Goal: Task Accomplishment & Management: Manage account settings

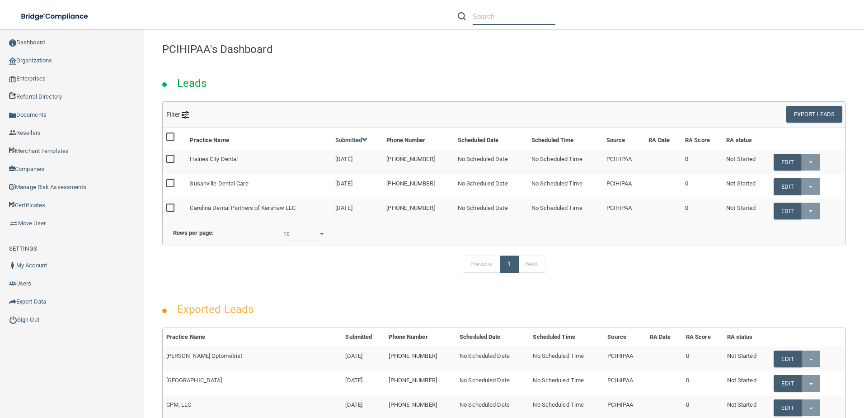
click at [494, 20] on input "text" at bounding box center [514, 16] width 83 height 17
paste input "FCI Dental Care"
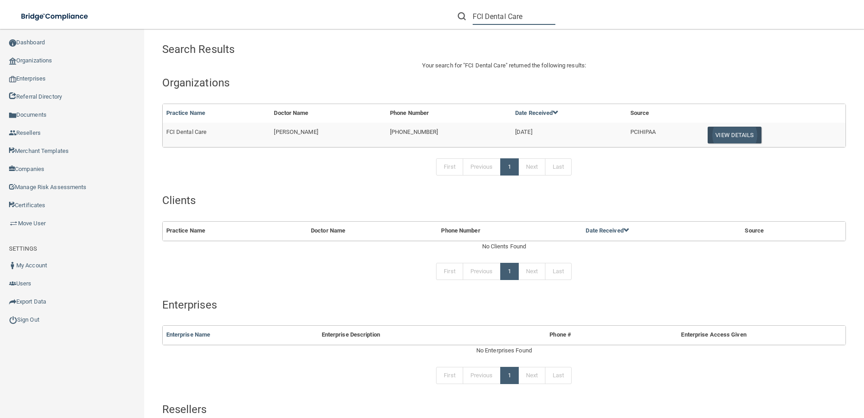
type input "FCI Dental Care"
click at [725, 128] on button "View Details" at bounding box center [734, 135] width 53 height 17
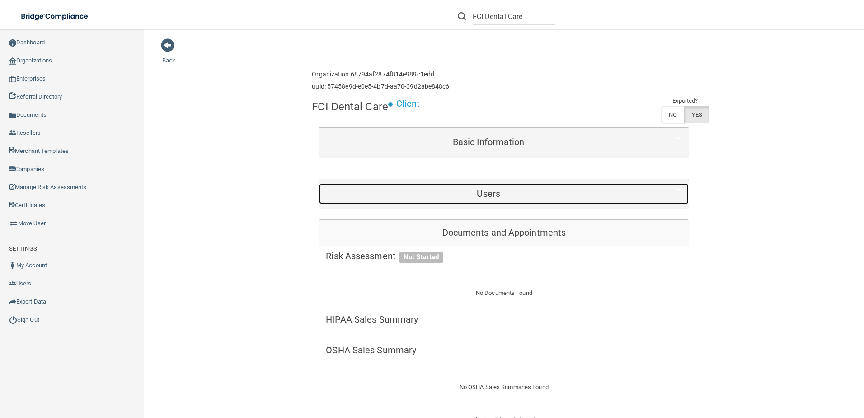
click at [481, 199] on div "Users" at bounding box center [488, 194] width 339 height 20
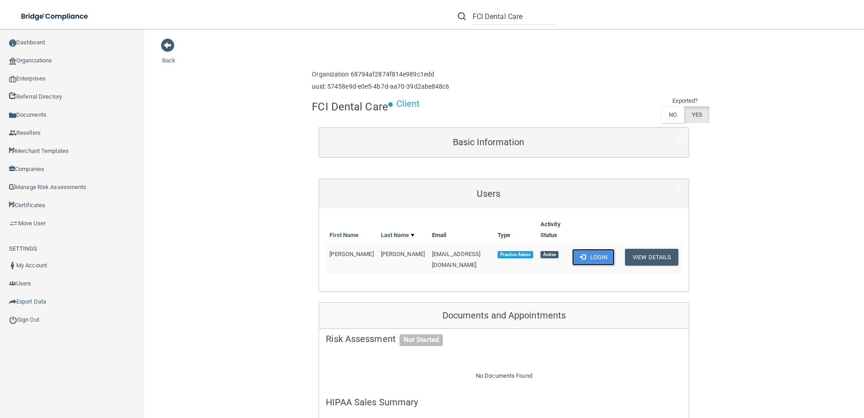
click at [580, 254] on span at bounding box center [583, 257] width 6 height 6
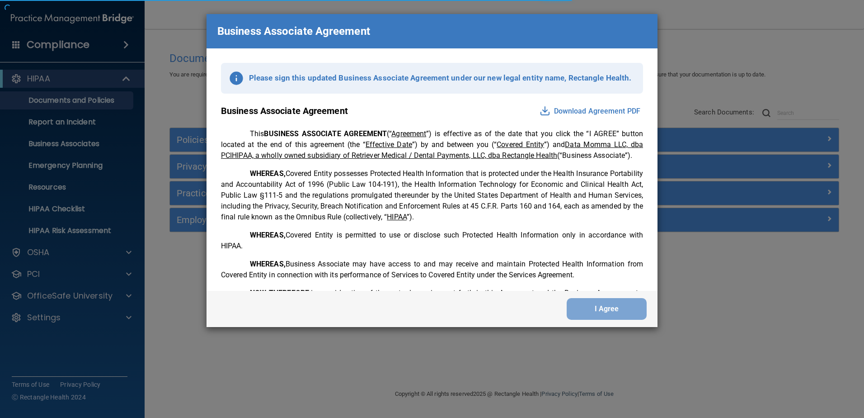
click at [105, 318] on div "Business Associate Agreement Please sign this updated Business Associate Agreem…" at bounding box center [432, 209] width 864 height 418
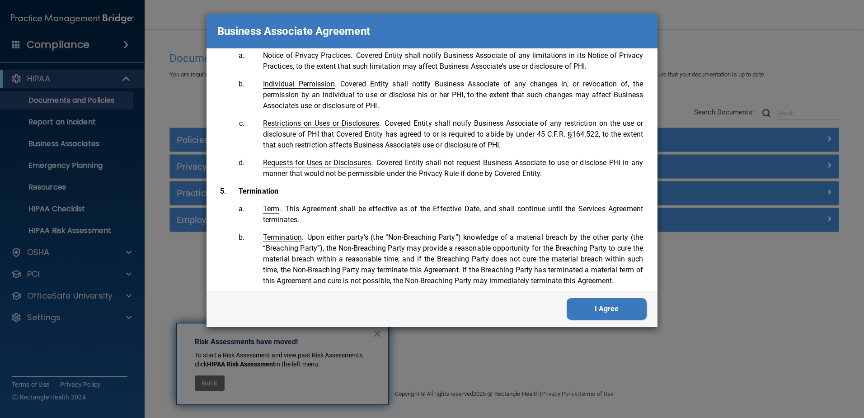
scroll to position [1843, 0]
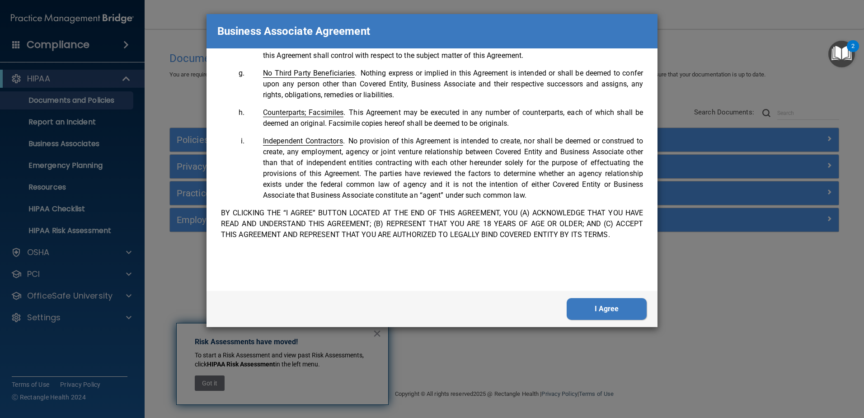
click at [613, 311] on button "I Agree" at bounding box center [607, 309] width 80 height 22
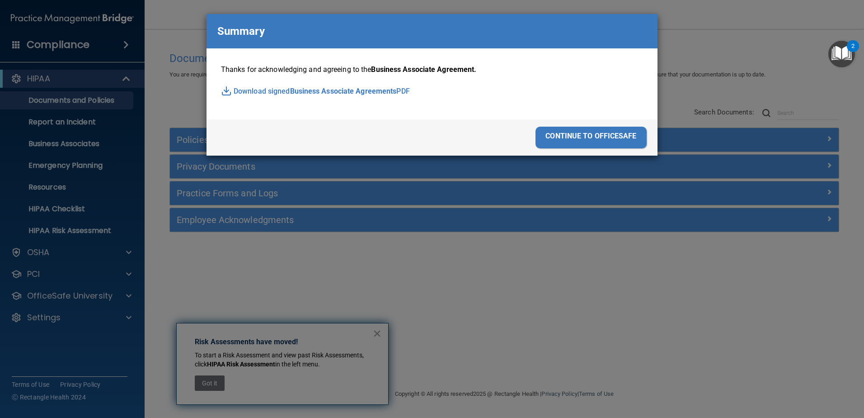
click at [613, 133] on div "continue to officesafe" at bounding box center [591, 138] width 111 height 22
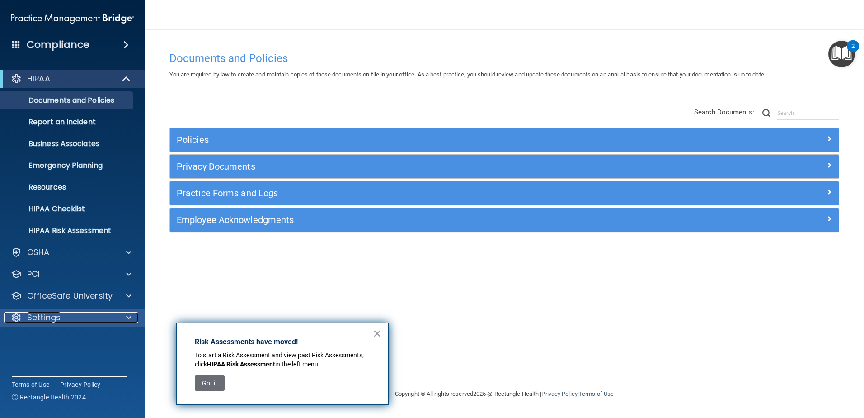
click at [52, 321] on p "Settings" at bounding box center [43, 317] width 33 height 11
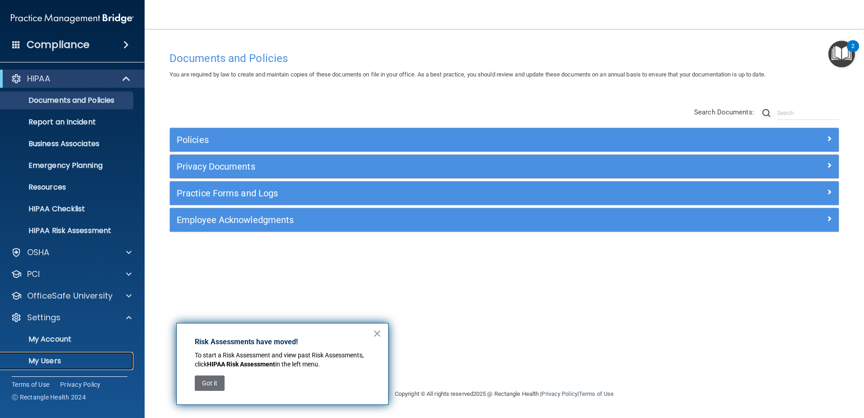
click at [56, 360] on p "My Users" at bounding box center [67, 360] width 123 height 9
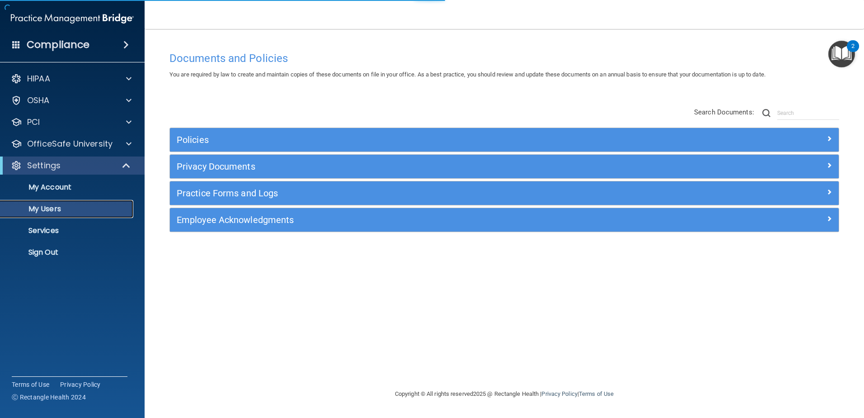
select select "20"
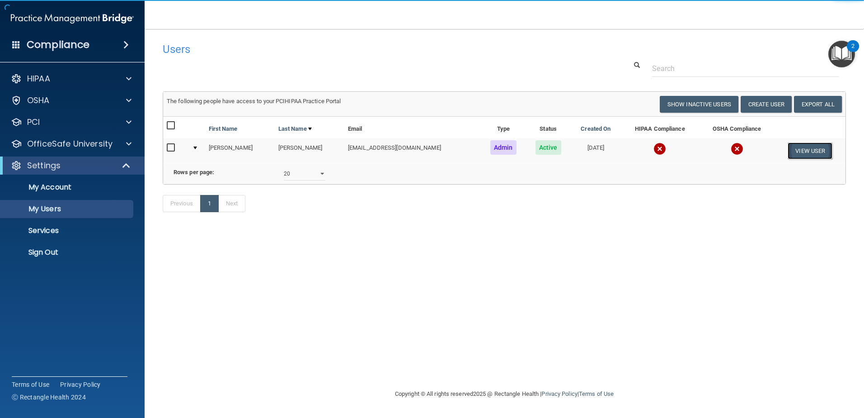
click at [808, 149] on button "View User" at bounding box center [810, 150] width 45 height 17
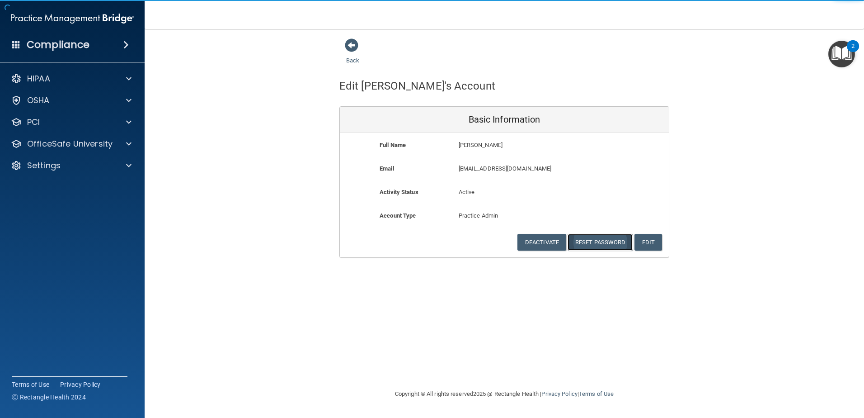
click at [602, 240] on button "Reset Password" at bounding box center [600, 242] width 65 height 17
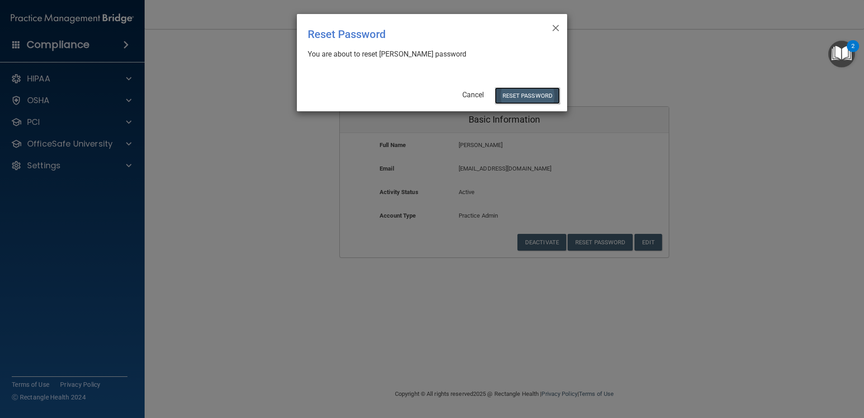
click at [507, 94] on button "Reset Password" at bounding box center [527, 95] width 65 height 17
click at [556, 25] on span "×" at bounding box center [556, 27] width 8 height 18
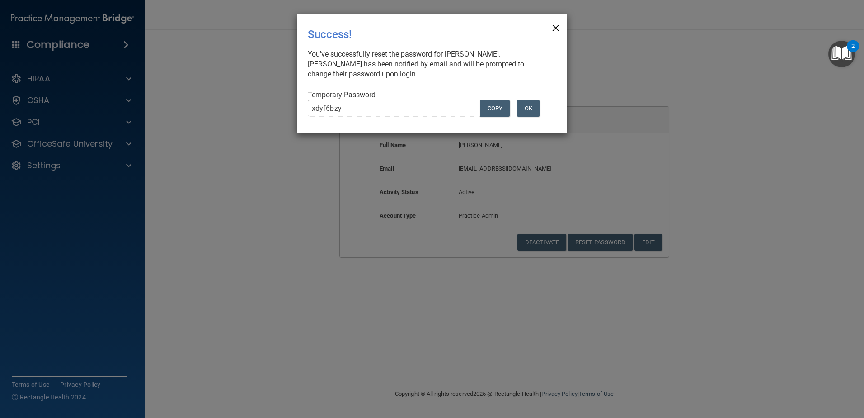
click at [557, 24] on span "×" at bounding box center [556, 27] width 8 height 18
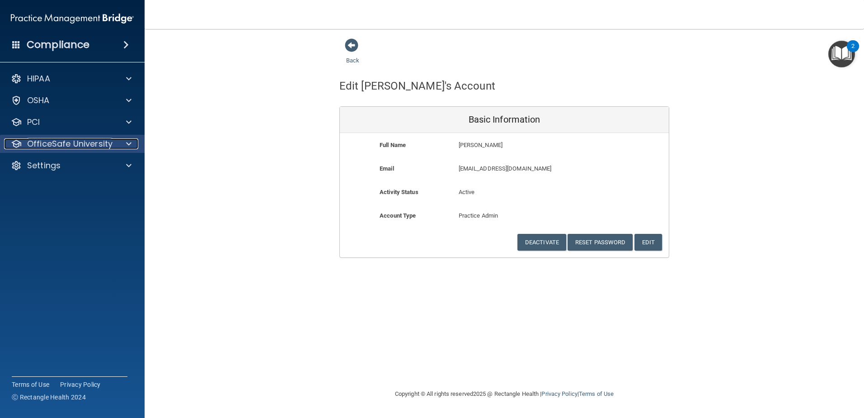
click at [88, 143] on p "OfficeSafe University" at bounding box center [69, 143] width 85 height 11
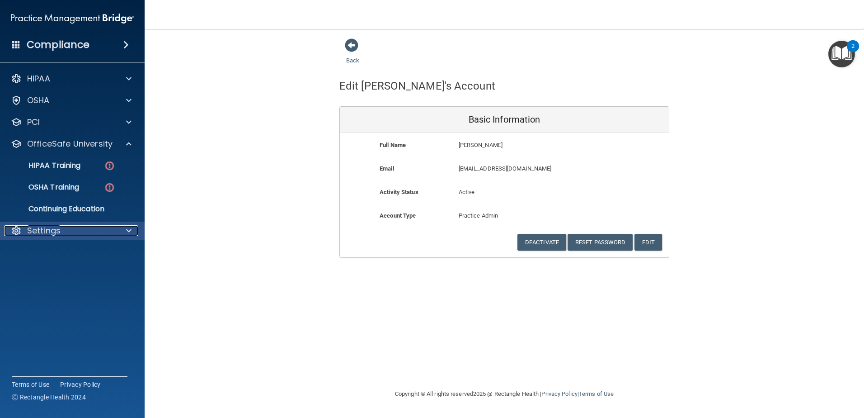
click at [39, 226] on p "Settings" at bounding box center [43, 230] width 33 height 11
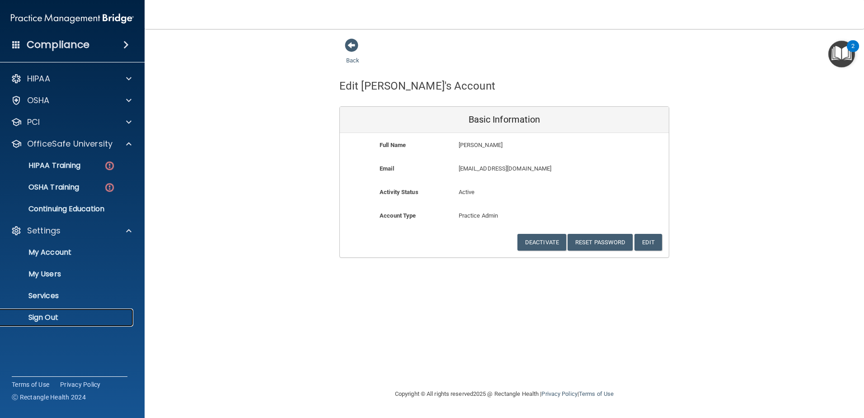
click at [37, 322] on link "Sign Out" at bounding box center [62, 317] width 142 height 18
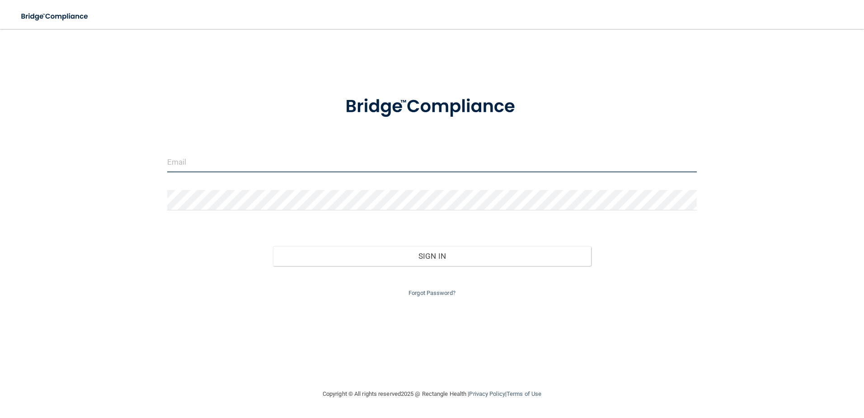
click at [197, 165] on input "email" at bounding box center [432, 162] width 530 height 20
type input "[EMAIL_ADDRESS][DOMAIN_NAME]"
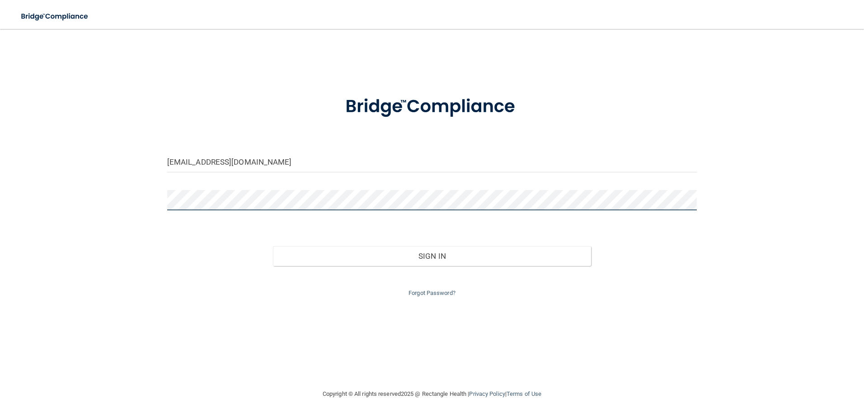
click at [273, 246] on button "Sign In" at bounding box center [432, 256] width 318 height 20
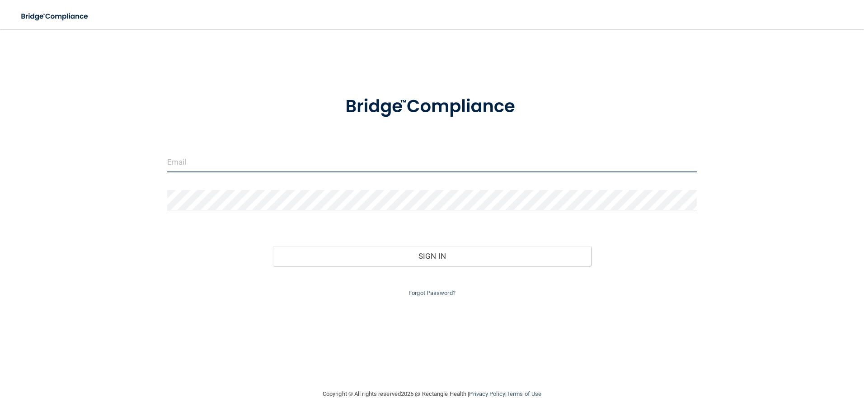
click at [195, 159] on input "email" at bounding box center [432, 162] width 530 height 20
type input "[EMAIL_ADDRESS][DOMAIN_NAME]"
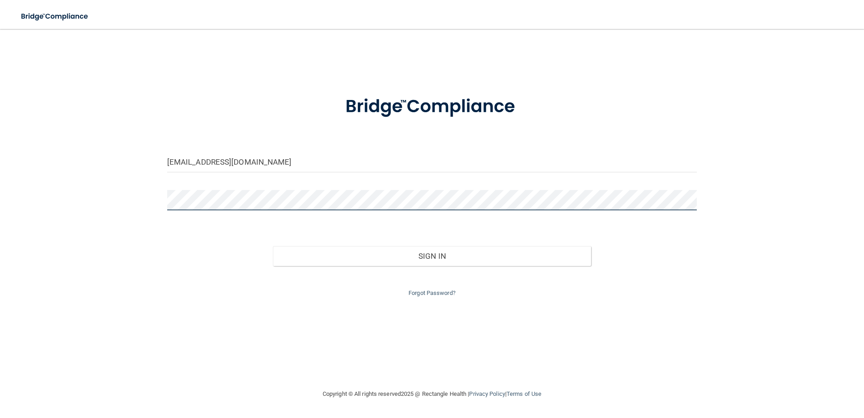
click at [273, 246] on button "Sign In" at bounding box center [432, 256] width 318 height 20
